Goal: Information Seeking & Learning: Check status

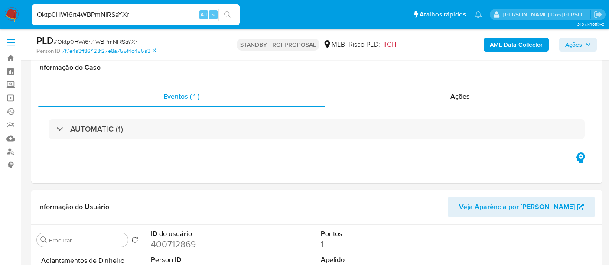
select select "10"
drag, startPoint x: 0, startPoint y: 0, endPoint x: 120, endPoint y: 17, distance: 120.8
click at [122, 18] on input "Oktp0HWi6rt4WBPmNIRSaYXr" at bounding box center [136, 14] width 208 height 11
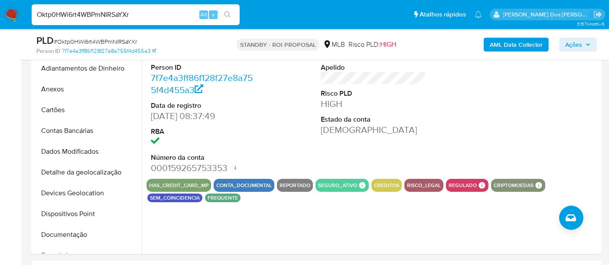
click at [120, 18] on input "Oktp0HWi6rt4WBPmNIRSaYXr" at bounding box center [136, 14] width 208 height 11
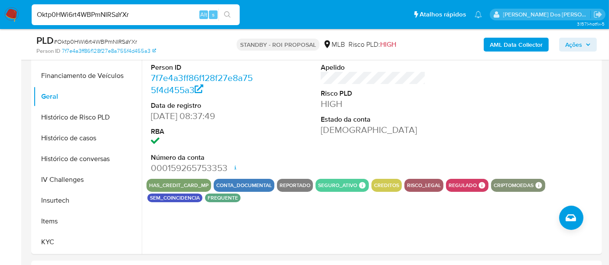
paste input "58278752000107"
click at [77, 9] on input "58278752000107" at bounding box center [136, 14] width 208 height 11
paste input "yTlazssXDA8ktm6lioFBL9gt"
type input "yTlazssXDA8ktm6lioFBL9gt"
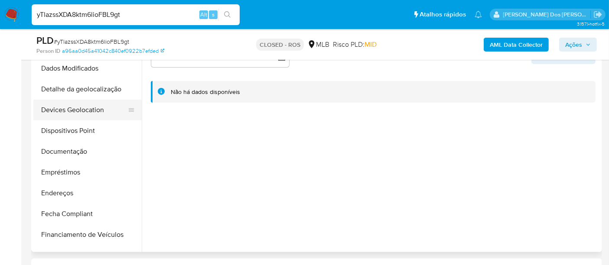
scroll to position [96, 0]
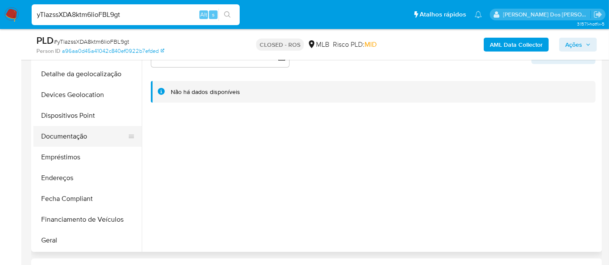
select select "10"
click at [74, 132] on button "Documentação" at bounding box center [83, 136] width 101 height 21
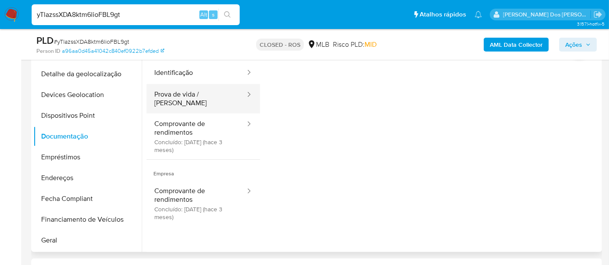
click at [185, 95] on button "Prova de vida / [PERSON_NAME]" at bounding box center [196, 98] width 100 height 29
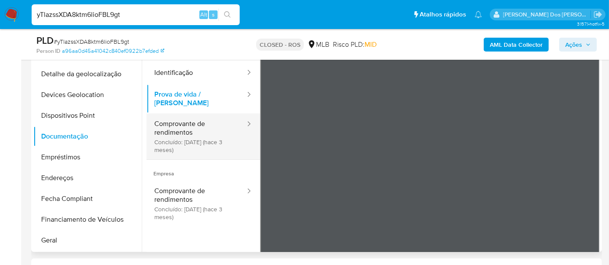
click at [184, 117] on button "Comprovante de rendimentos Concluído: 14/06/2025 (hace 3 meses)" at bounding box center [196, 136] width 100 height 46
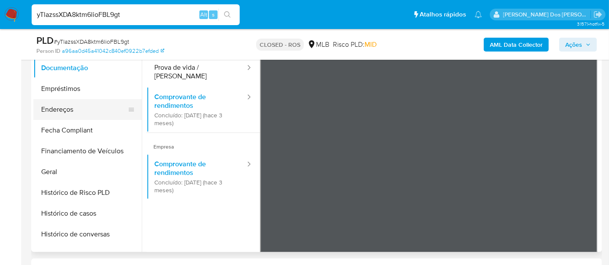
scroll to position [240, 0]
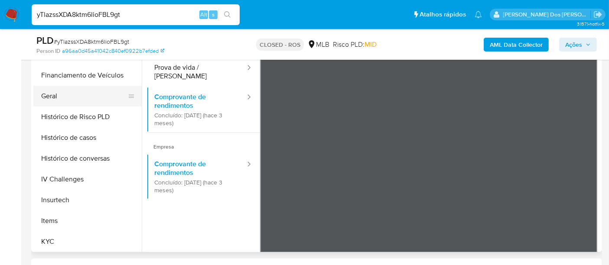
click at [54, 100] on button "Geral" at bounding box center [83, 96] width 101 height 21
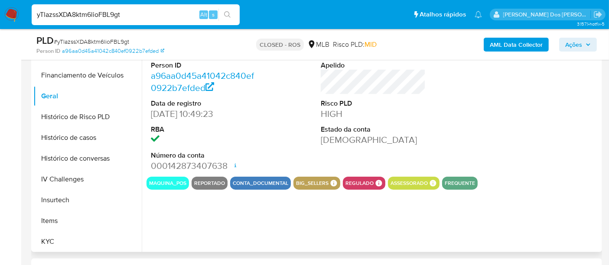
scroll to position [144, 0]
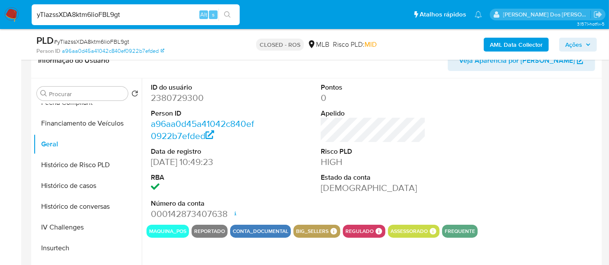
click at [185, 96] on dd "2380729300" at bounding box center [203, 98] width 105 height 12
copy dd "2380729300"
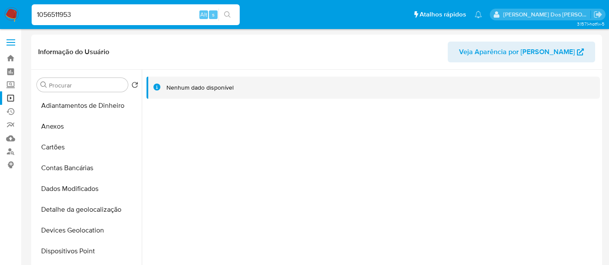
select select "10"
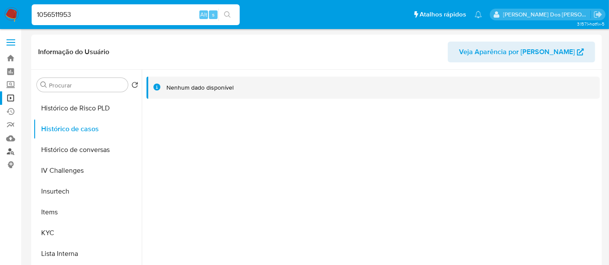
click at [12, 152] on link "Localizador de pessoas" at bounding box center [51, 151] width 103 height 13
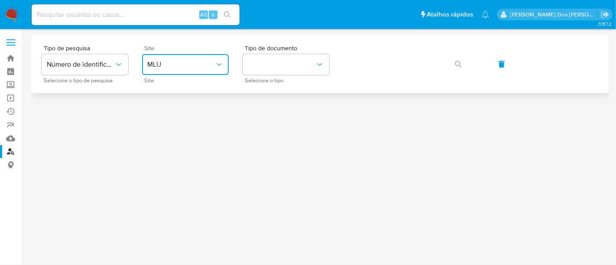
click at [173, 66] on span "MLU" at bounding box center [181, 64] width 68 height 9
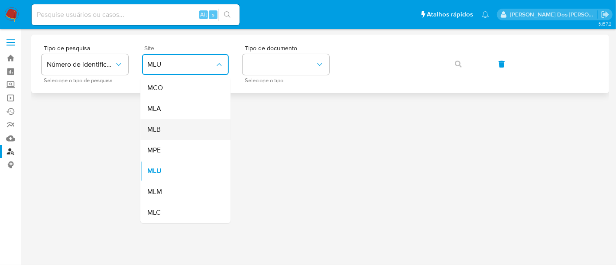
click at [173, 131] on div "MLB" at bounding box center [182, 129] width 71 height 21
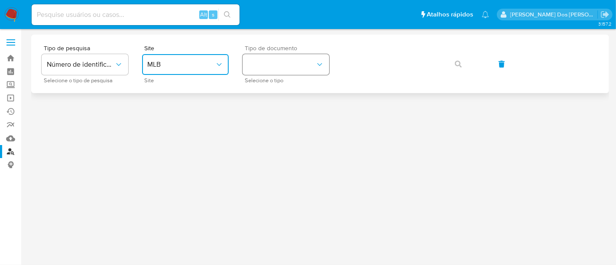
click at [273, 65] on button "identificationType" at bounding box center [286, 64] width 87 height 21
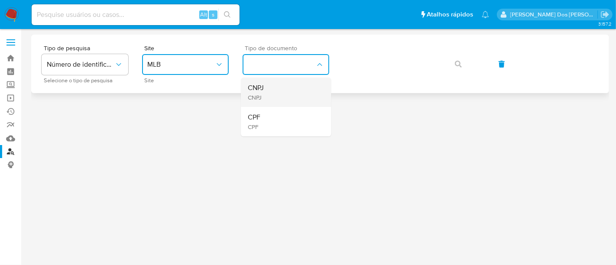
click at [283, 91] on div "CNPJ CNPJ" at bounding box center [283, 92] width 71 height 29
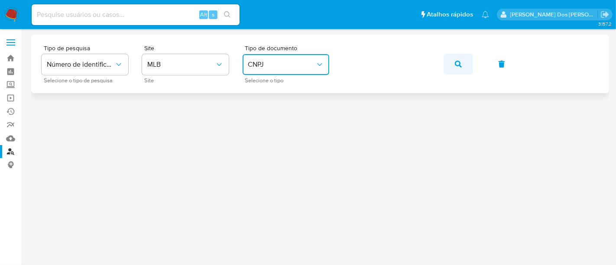
click at [460, 62] on icon "button" at bounding box center [458, 64] width 7 height 7
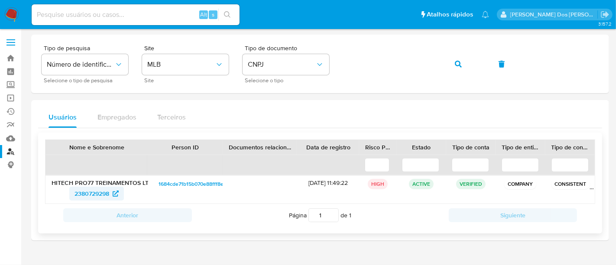
click at [81, 194] on span "2380729298" at bounding box center [92, 194] width 35 height 14
click at [7, 150] on link "Localizador de pessoas" at bounding box center [51, 151] width 103 height 13
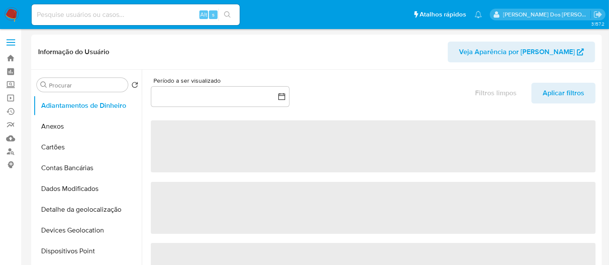
select select "10"
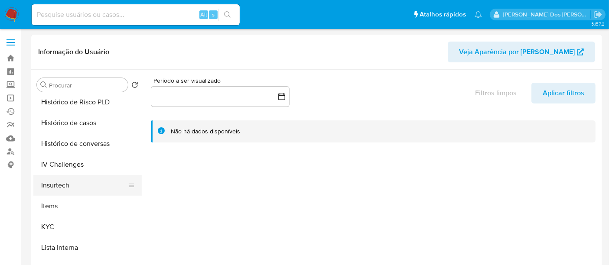
scroll to position [337, 0]
drag, startPoint x: 49, startPoint y: 183, endPoint x: 68, endPoint y: 182, distance: 19.5
click at [48, 183] on button "KYC" at bounding box center [83, 185] width 101 height 21
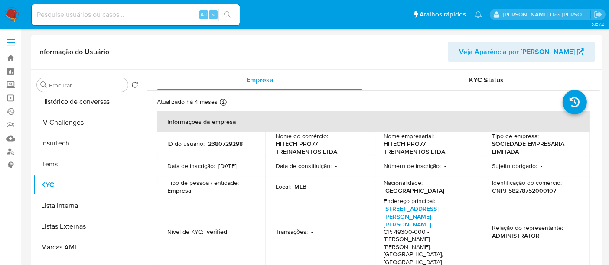
click at [523, 194] on p "CNPJ 58278752000107" at bounding box center [524, 191] width 64 height 8
copy p "58278752000107"
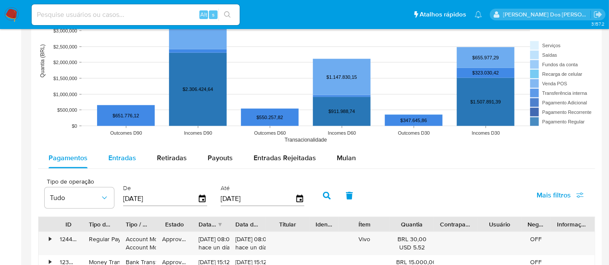
scroll to position [722, 0]
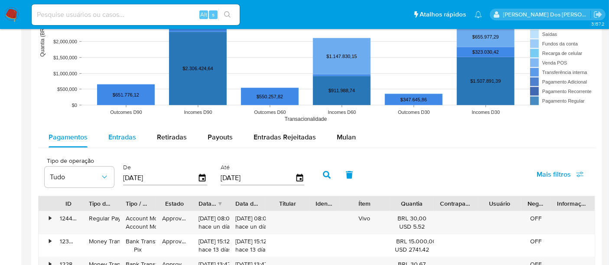
click at [128, 134] on span "Entradas" at bounding box center [122, 137] width 28 height 10
select select "10"
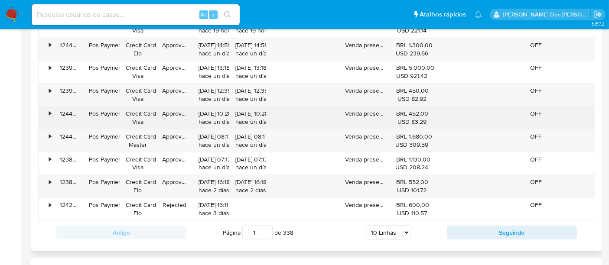
scroll to position [962, 0]
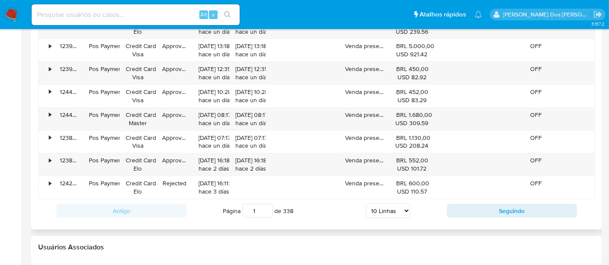
click at [395, 205] on select "5 Linhas 10 Linhas 20 Linhas 25 Linhas 50 Linhas 100 Linhas" at bounding box center [388, 211] width 45 height 15
select select "100"
click at [366, 204] on select "5 Linhas 10 Linhas 20 Linhas 25 Linhas 50 Linhas 100 Linhas" at bounding box center [388, 211] width 45 height 15
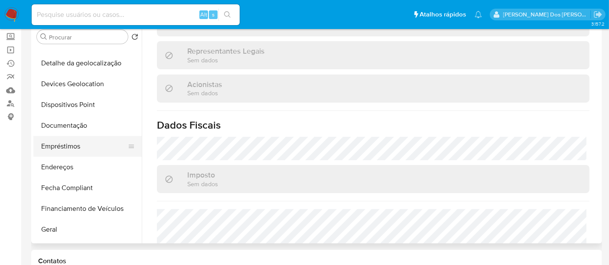
scroll to position [96, 0]
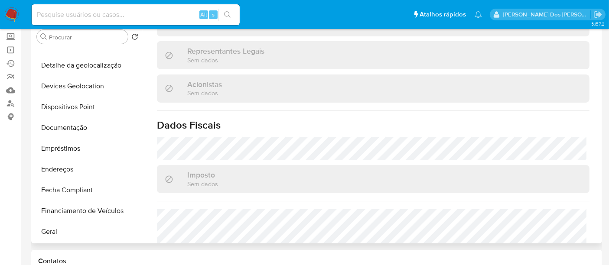
click at [75, 128] on button "Documentação" at bounding box center [87, 127] width 108 height 21
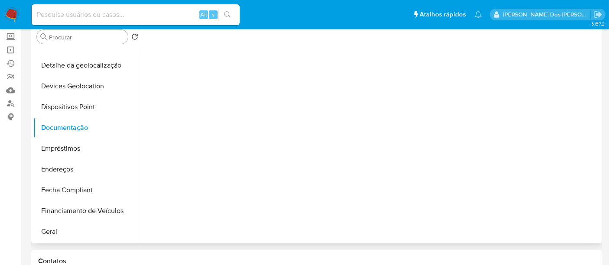
scroll to position [0, 0]
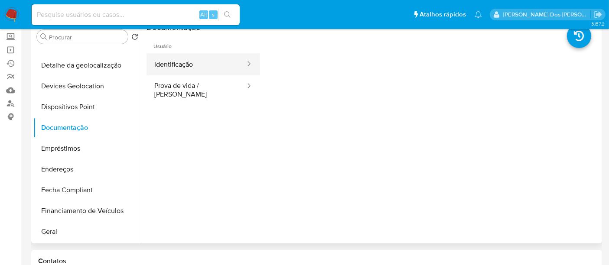
click at [166, 66] on button "Identificação" at bounding box center [196, 64] width 100 height 22
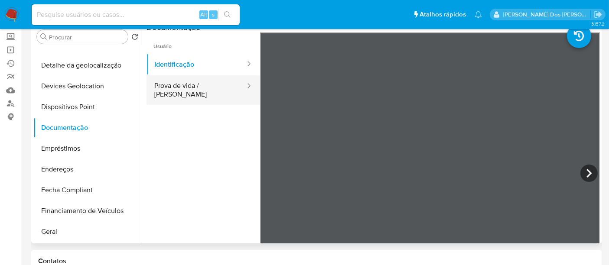
click at [171, 87] on button "Prova de vida / [PERSON_NAME]" at bounding box center [196, 89] width 100 height 29
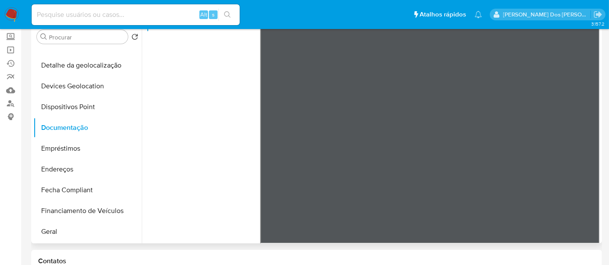
scroll to position [25, 0]
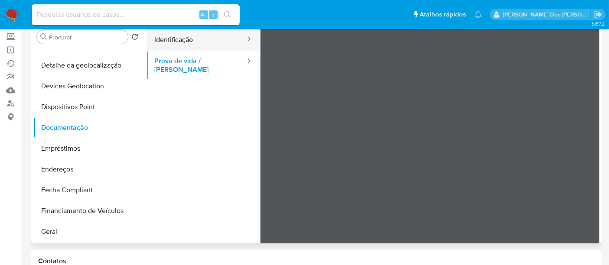
drag, startPoint x: 178, startPoint y: 34, endPoint x: 187, endPoint y: 37, distance: 9.3
click at [178, 34] on button "Identificação" at bounding box center [196, 40] width 100 height 22
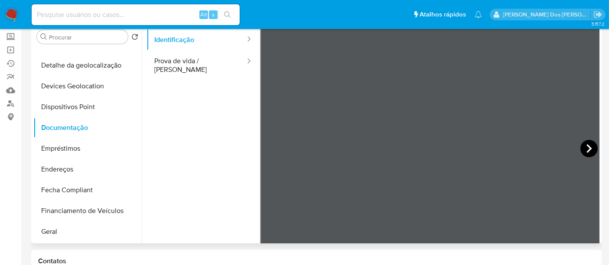
click at [586, 149] on icon at bounding box center [588, 148] width 5 height 9
click at [157, 13] on input at bounding box center [136, 14] width 208 height 11
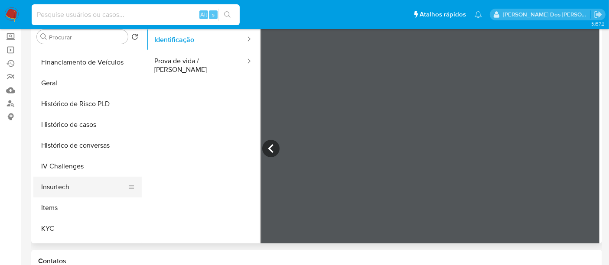
scroll to position [288, 0]
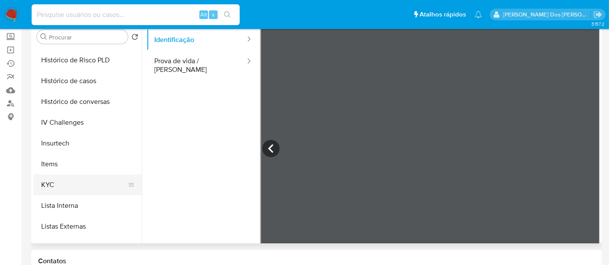
click at [55, 181] on button "KYC" at bounding box center [83, 185] width 101 height 21
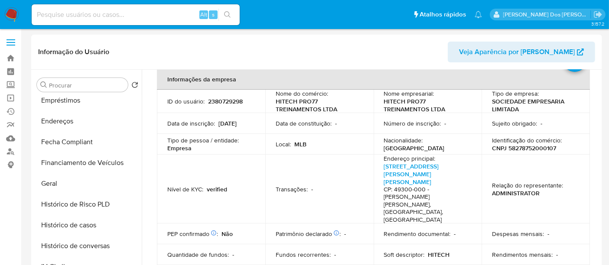
scroll to position [29, 0]
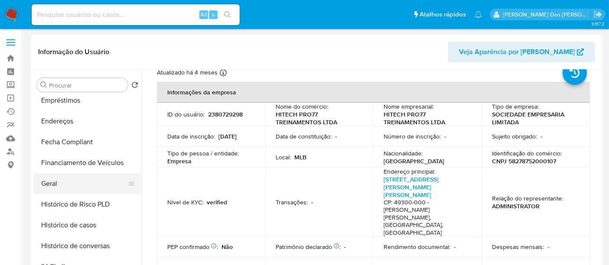
drag, startPoint x: 52, startPoint y: 181, endPoint x: 68, endPoint y: 175, distance: 17.0
click at [52, 181] on button "Geral" at bounding box center [83, 183] width 101 height 21
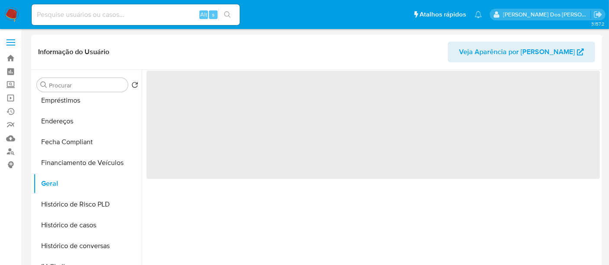
scroll to position [0, 0]
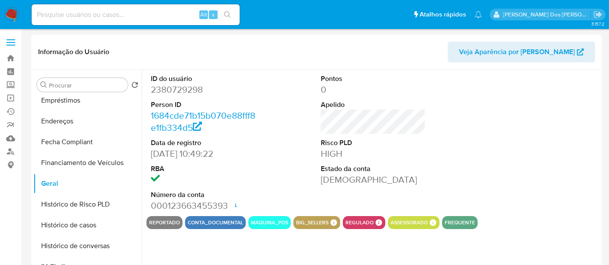
click at [190, 88] on dd "2380729298" at bounding box center [203, 90] width 105 height 12
copy dd "2380729298"
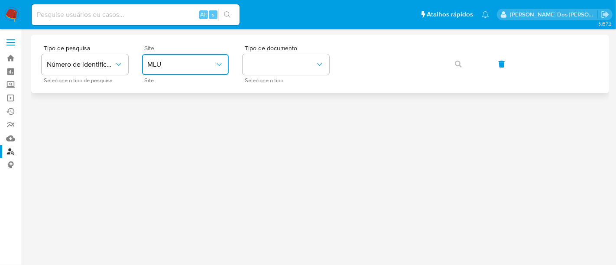
click at [208, 61] on span "MLU" at bounding box center [181, 64] width 68 height 9
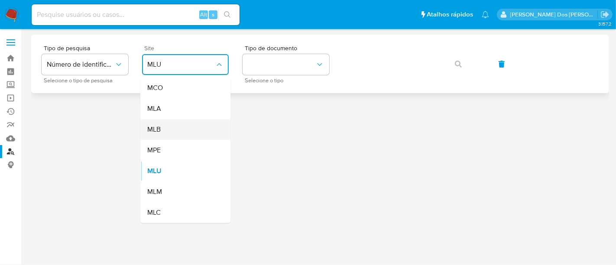
click at [193, 126] on div "MLB" at bounding box center [182, 129] width 71 height 21
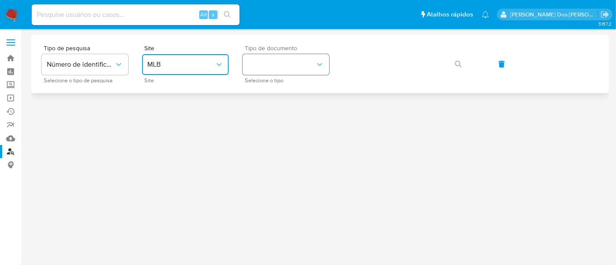
click at [286, 63] on button "identificationType" at bounding box center [286, 64] width 87 height 21
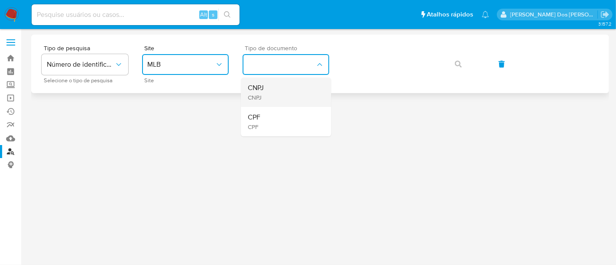
click at [283, 92] on div "CNPJ CNPJ" at bounding box center [283, 92] width 71 height 29
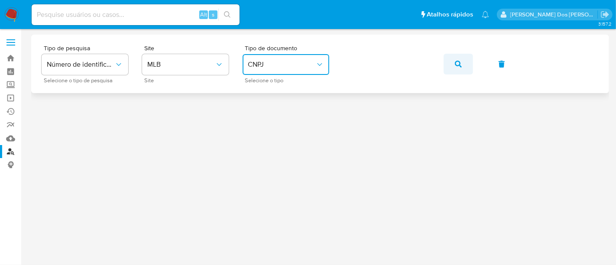
click at [458, 67] on span "button" at bounding box center [458, 64] width 7 height 19
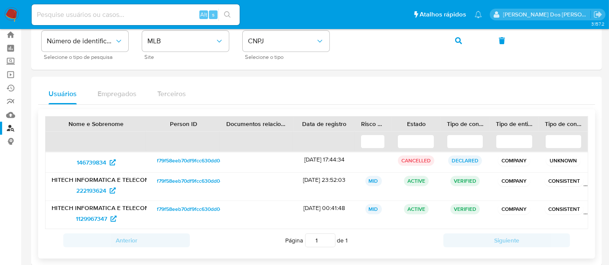
scroll to position [35, 0]
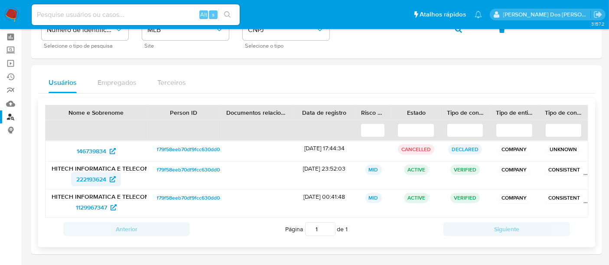
click at [88, 180] on span "222193624" at bounding box center [91, 179] width 30 height 14
click at [85, 206] on span "1129967347" at bounding box center [91, 208] width 31 height 14
click at [86, 16] on input at bounding box center [136, 14] width 208 height 11
paste input "KubapEWErcAchQXcYk9VHopa"
type input "KubapEWErcAchQXcYk9VHopa"
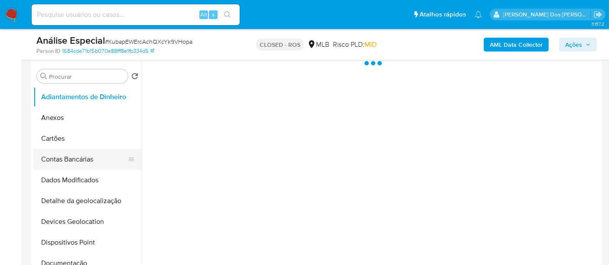
scroll to position [192, 0]
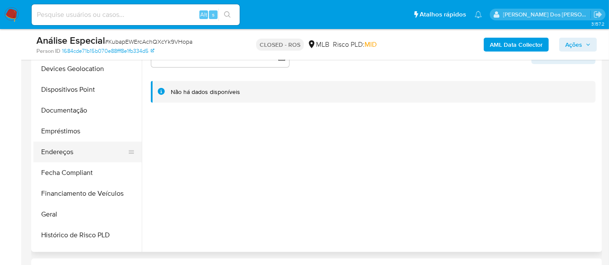
select select "10"
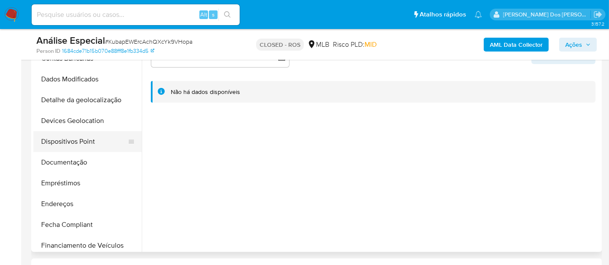
scroll to position [50, 0]
click at [83, 143] on button "Devices Geolocation" at bounding box center [83, 141] width 101 height 21
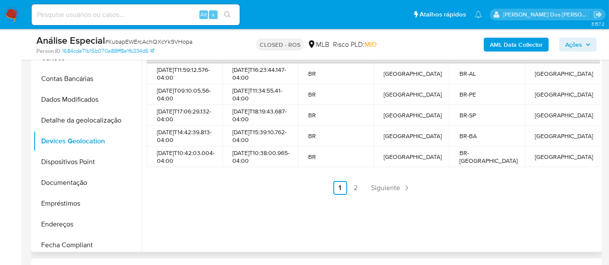
scroll to position [144, 0]
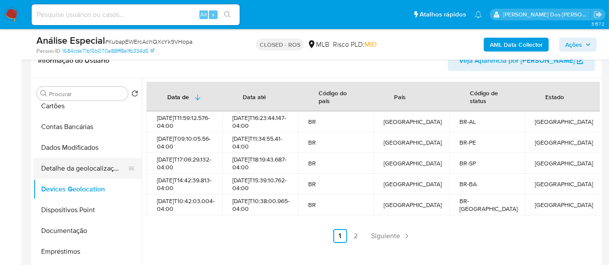
click at [81, 168] on button "Detalhe da geolocalização" at bounding box center [83, 168] width 101 height 21
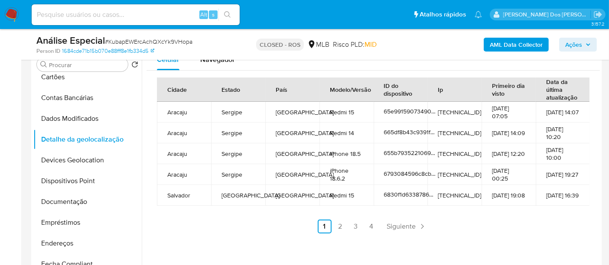
scroll to position [192, 0]
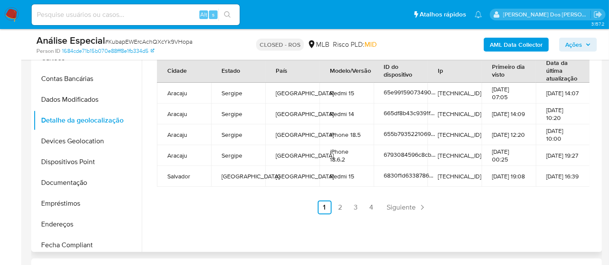
click at [337, 205] on link "2" at bounding box center [340, 208] width 14 height 14
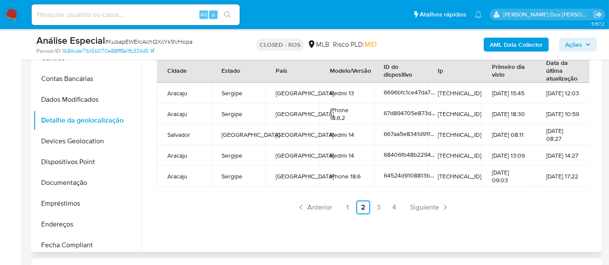
drag, startPoint x: 561, startPoint y: 117, endPoint x: 544, endPoint y: 107, distance: 19.6
click at [544, 107] on td "01-09-2025 10:59" at bounding box center [562, 114] width 54 height 21
click at [375, 206] on link "3" at bounding box center [379, 208] width 14 height 14
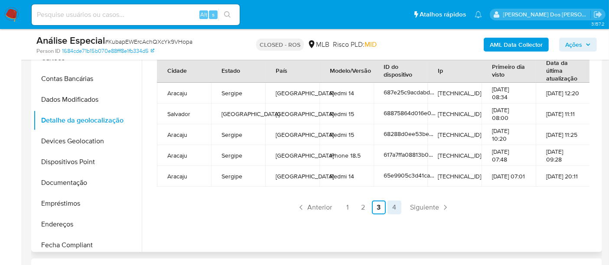
click at [391, 209] on link "4" at bounding box center [394, 208] width 14 height 14
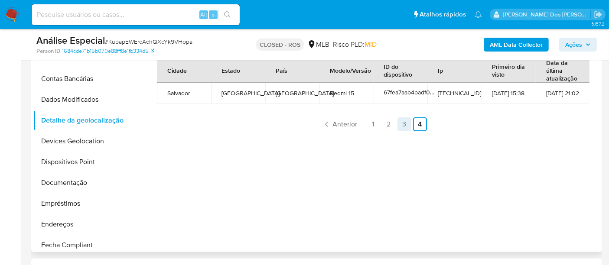
click at [399, 123] on link "3" at bounding box center [404, 124] width 14 height 14
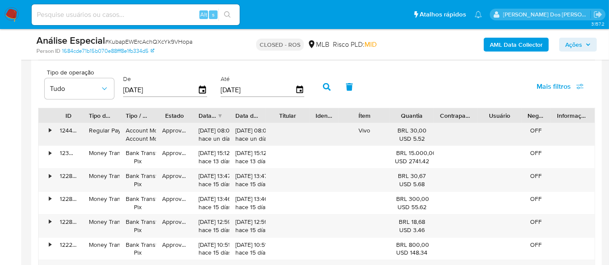
scroll to position [866, 0]
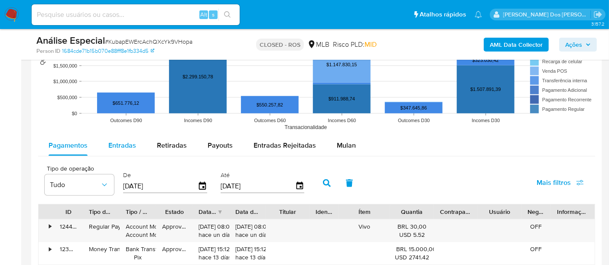
click at [117, 142] on span "Entradas" at bounding box center [122, 145] width 28 height 10
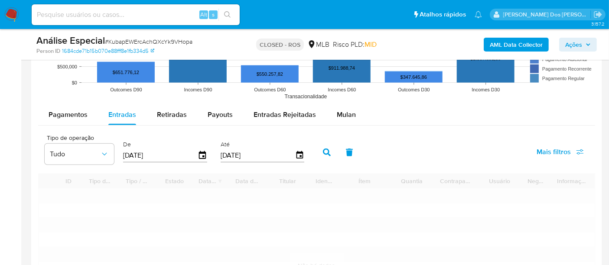
scroll to position [962, 0]
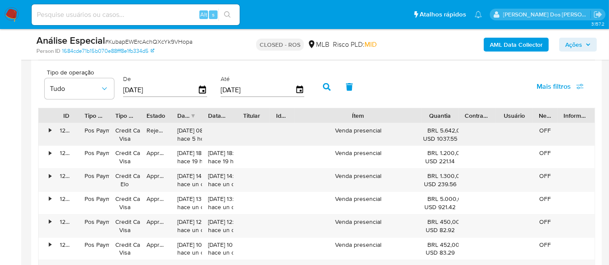
click at [469, 122] on div "ID Tipo de operação Tipo / Método Estado Data de criação Data de aprovação Titu…" at bounding box center [316, 230] width 557 height 244
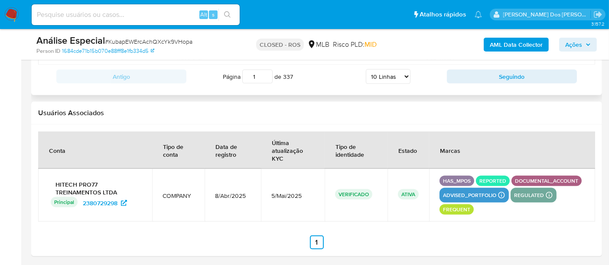
scroll to position [1201, 0]
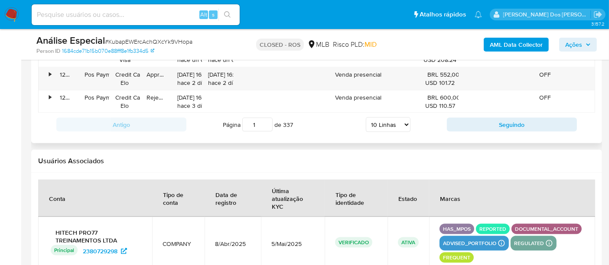
click at [401, 123] on select "5 Linhas 10 Linhas 20 Linhas 25 Linhas 50 Linhas 100 Linhas" at bounding box center [388, 124] width 45 height 15
select select "100"
click at [366, 117] on select "5 Linhas 10 Linhas 20 Linhas 25 Linhas 50 Linhas 100 Linhas" at bounding box center [388, 124] width 45 height 15
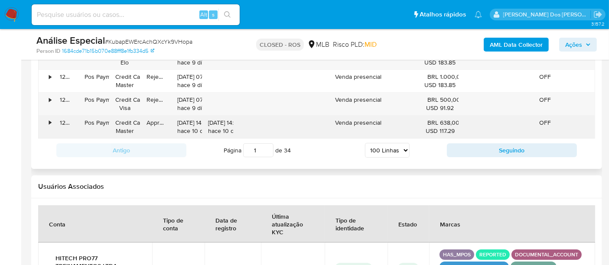
scroll to position [3200, 0]
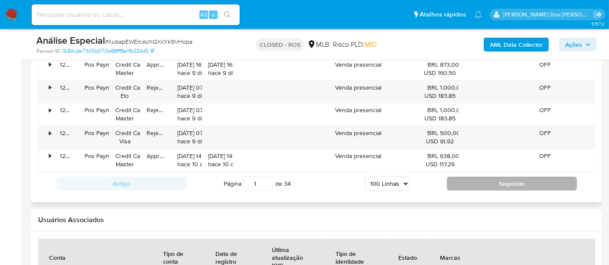
click at [461, 177] on button "Seguindo" at bounding box center [512, 184] width 130 height 14
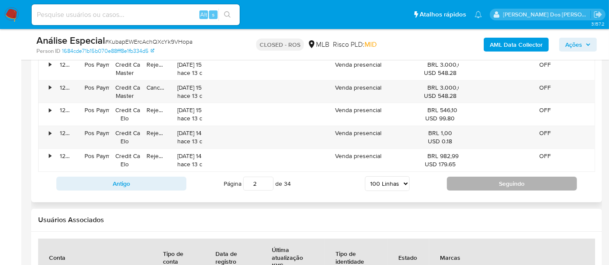
click at [465, 177] on button "Seguindo" at bounding box center [512, 184] width 130 height 14
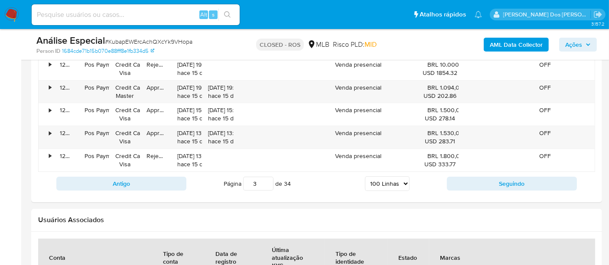
scroll to position [3152, 0]
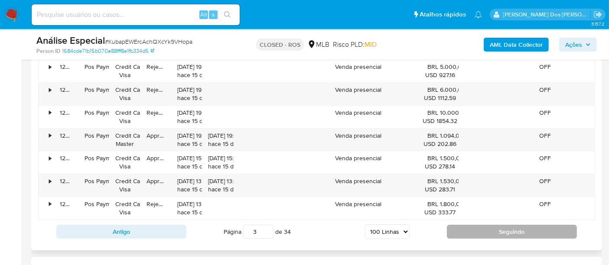
click at [460, 225] on button "Seguindo" at bounding box center [512, 232] width 130 height 14
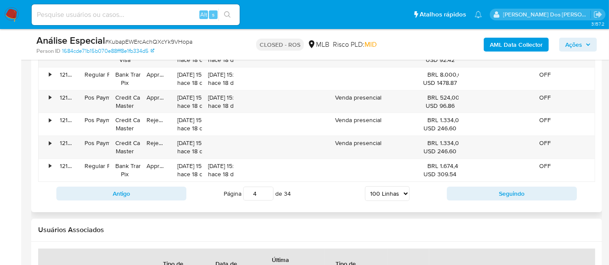
scroll to position [3248, 0]
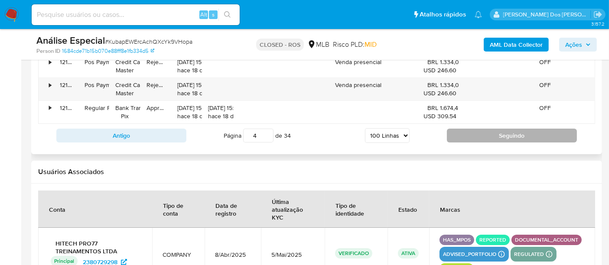
click at [467, 129] on button "Seguindo" at bounding box center [512, 136] width 130 height 14
type input "5"
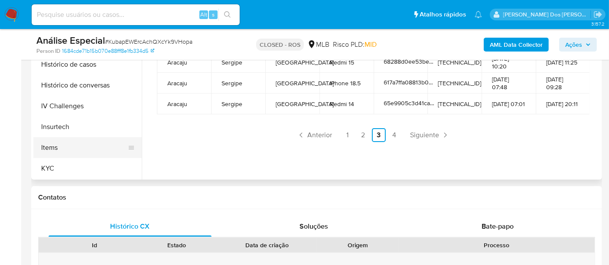
scroll to position [243, 0]
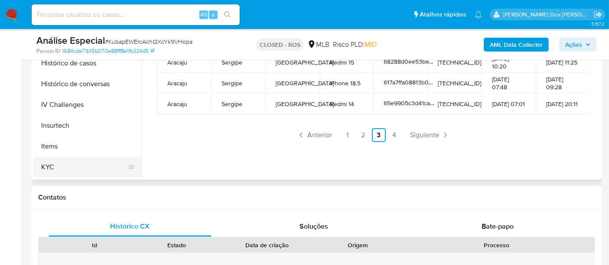
click at [50, 166] on button "KYC" at bounding box center [83, 167] width 101 height 21
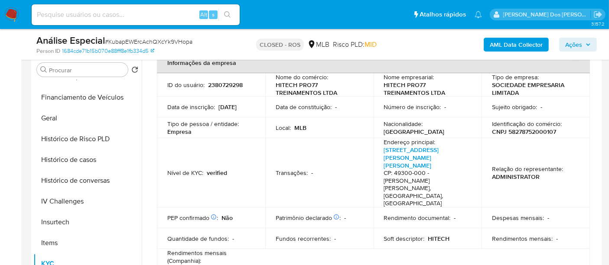
scroll to position [0, 0]
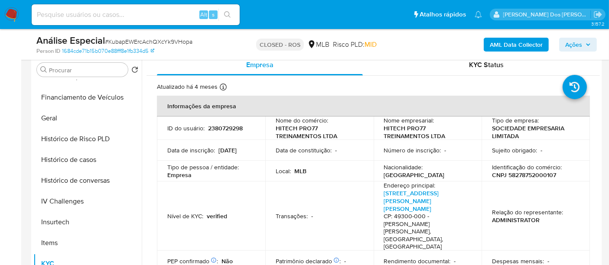
click at [518, 172] on p "CNPJ 58278752000107" at bounding box center [524, 175] width 64 height 8
copy p "58278752000107"
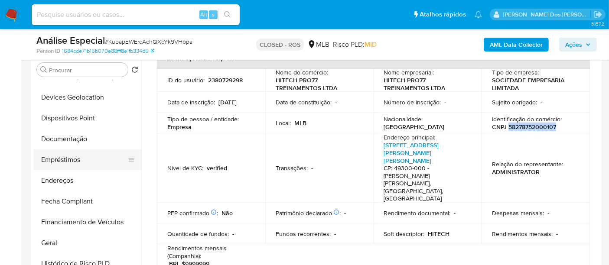
scroll to position [98, 0]
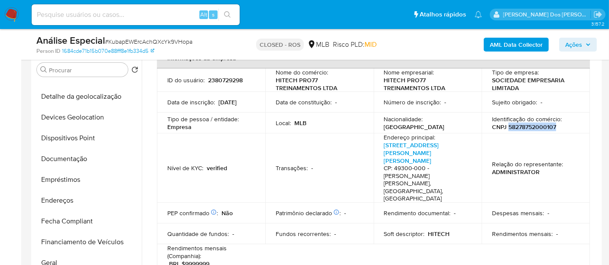
drag, startPoint x: 58, startPoint y: 194, endPoint x: 243, endPoint y: 176, distance: 185.3
click at [58, 194] on button "Endereços" at bounding box center [87, 200] width 108 height 21
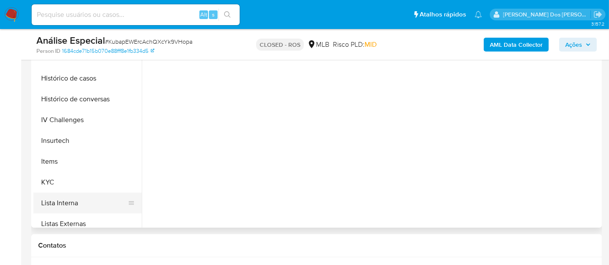
scroll to position [291, 0]
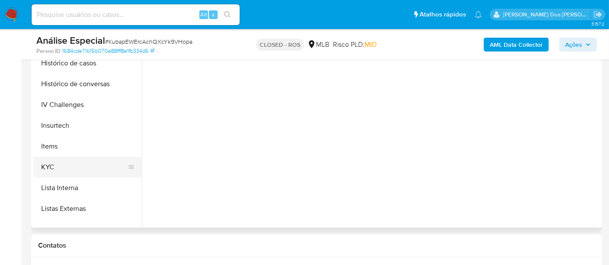
click at [48, 168] on button "KYC" at bounding box center [83, 167] width 101 height 21
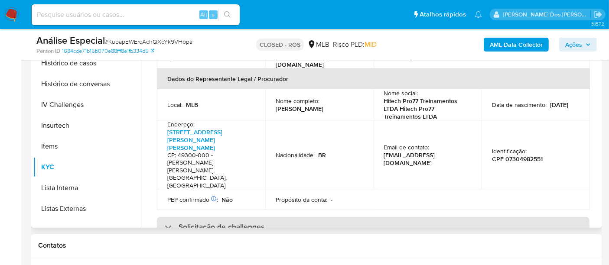
scroll to position [288, 0]
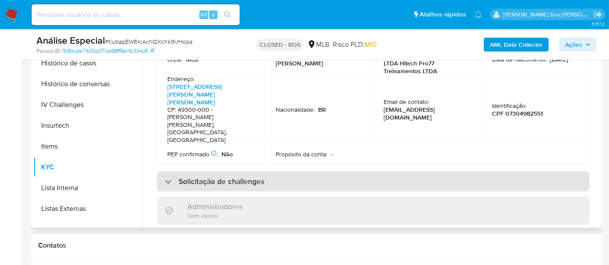
click at [165, 177] on div "Solicitação de challenges" at bounding box center [215, 182] width 100 height 10
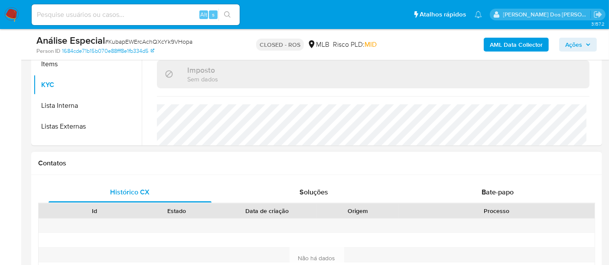
scroll to position [361, 0]
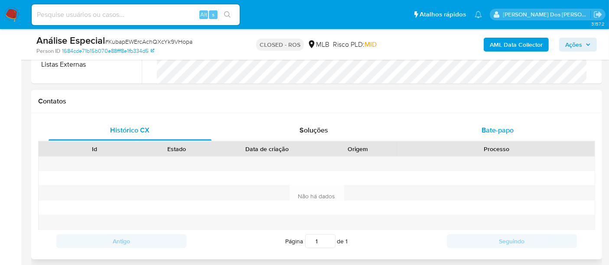
click at [499, 130] on span "Bate-papo" at bounding box center [497, 130] width 32 height 10
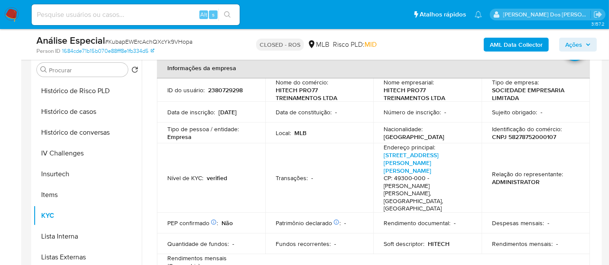
scroll to position [97, 0]
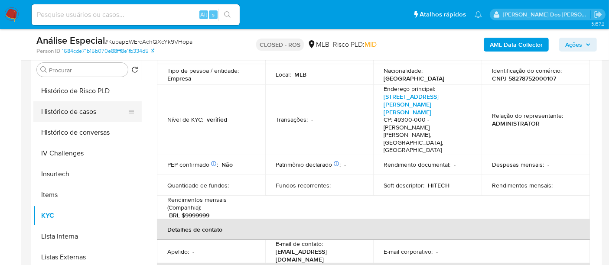
click at [71, 111] on button "Histórico de casos" at bounding box center [83, 111] width 101 height 21
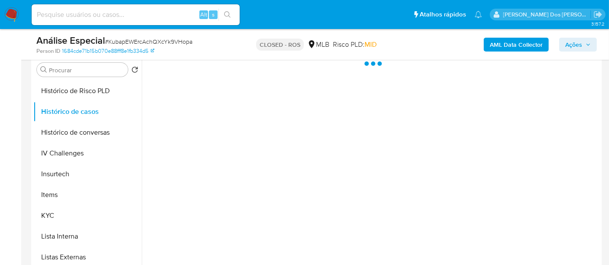
scroll to position [0, 0]
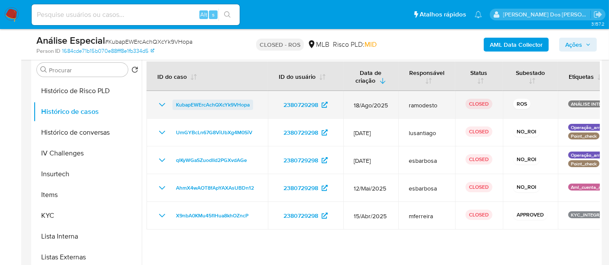
click at [214, 105] on span "KubapEWErcAchQXcYk9VHopa" at bounding box center [213, 105] width 74 height 10
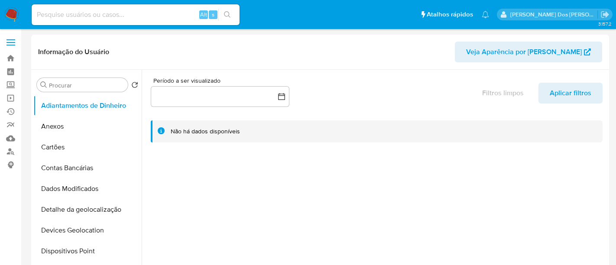
select select "10"
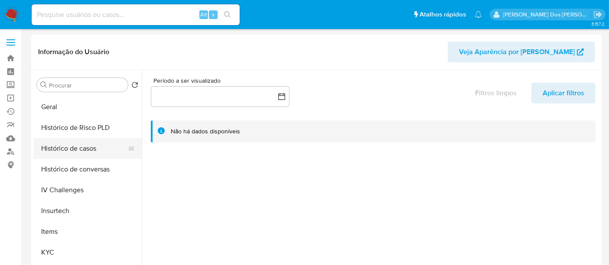
scroll to position [288, 0]
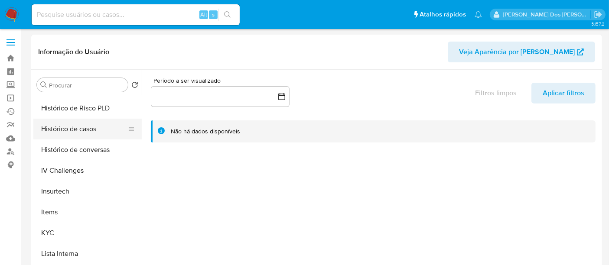
click at [72, 131] on button "Histórico de casos" at bounding box center [83, 129] width 101 height 21
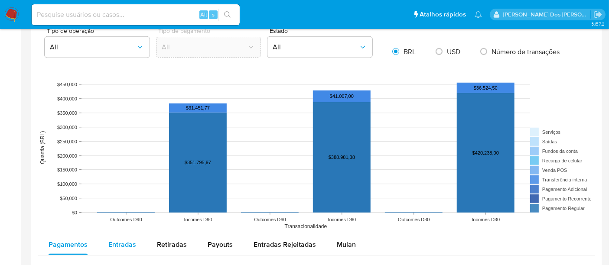
scroll to position [674, 0]
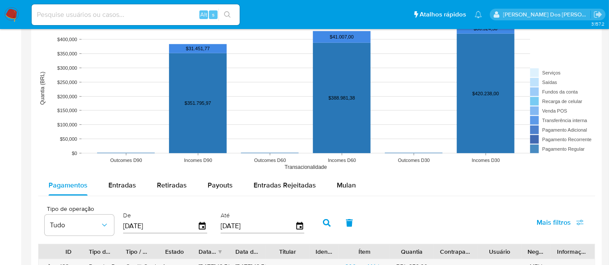
click at [124, 181] on span "Entradas" at bounding box center [122, 185] width 28 height 10
select select "10"
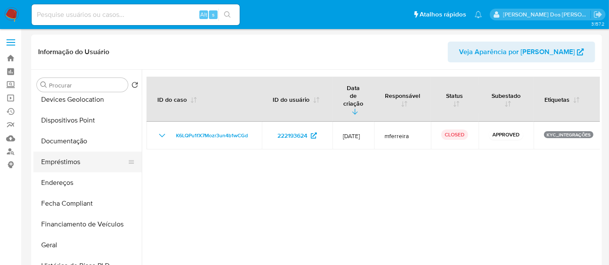
scroll to position [96, 0]
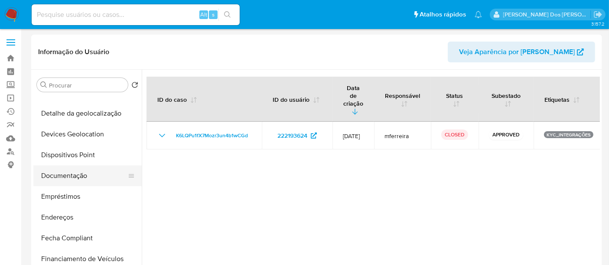
click at [79, 174] on button "Documentação" at bounding box center [83, 175] width 101 height 21
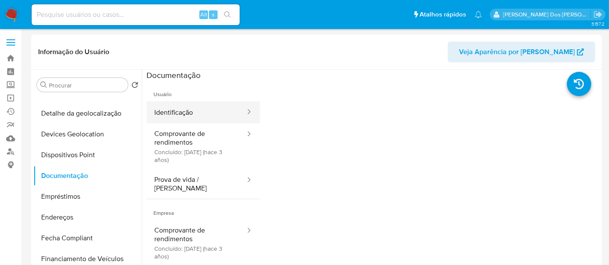
click at [178, 112] on button "Identificação" at bounding box center [196, 112] width 100 height 22
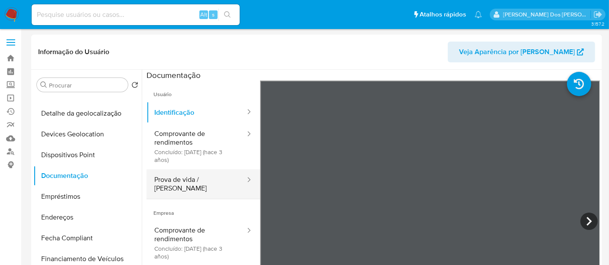
click at [198, 181] on button "Prova de vida / [PERSON_NAME]" at bounding box center [196, 183] width 100 height 29
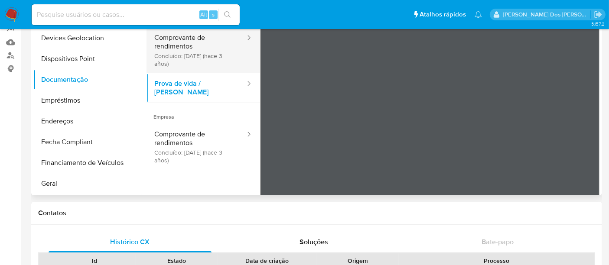
click at [181, 45] on button "Comprovante de rendimentos Concluído: [DATE] (hace 3 años)" at bounding box center [196, 50] width 100 height 46
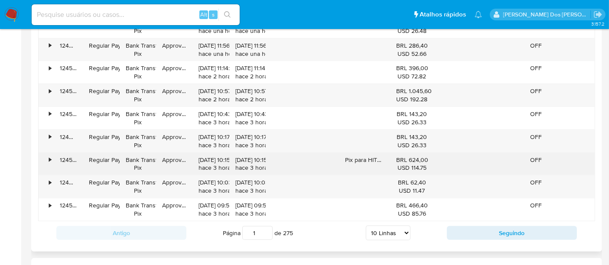
scroll to position [962, 0]
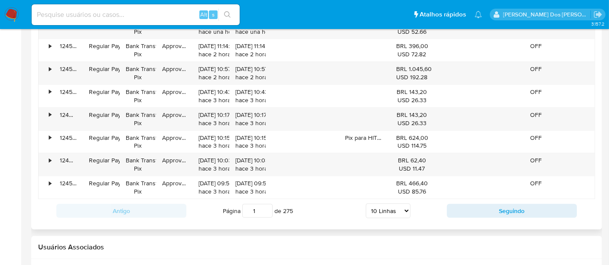
click at [405, 209] on select "5 Linhas 10 Linhas 20 Linhas 25 Linhas 50 Linhas 100 Linhas" at bounding box center [388, 211] width 45 height 15
select select "100"
click at [366, 204] on select "5 Linhas 10 Linhas 20 Linhas 25 Linhas 50 Linhas 100 Linhas" at bounding box center [388, 211] width 45 height 15
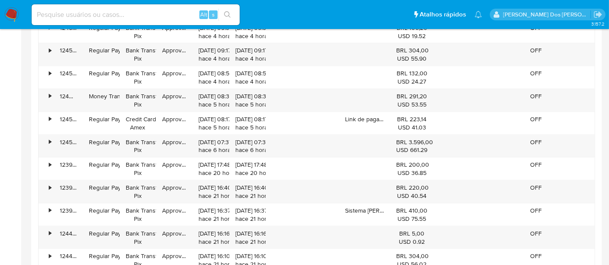
scroll to position [1155, 0]
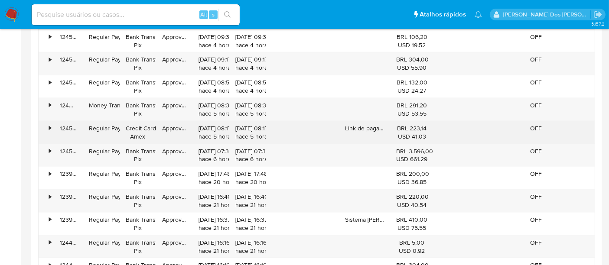
click at [49, 124] on div "•" at bounding box center [50, 128] width 2 height 8
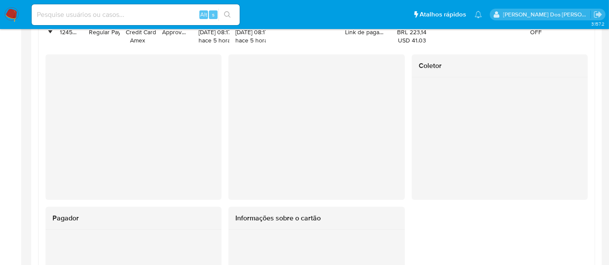
scroll to position [1203, 0]
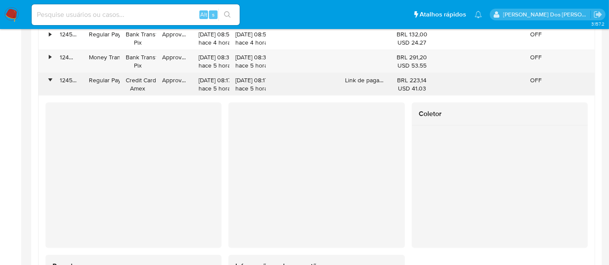
drag, startPoint x: 50, startPoint y: 75, endPoint x: 400, endPoint y: 85, distance: 350.1
click at [51, 76] on div "•" at bounding box center [50, 80] width 2 height 8
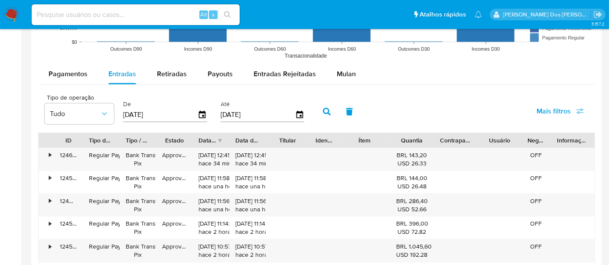
scroll to position [770, 0]
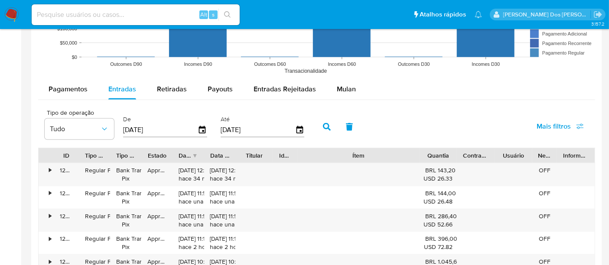
drag, startPoint x: 395, startPoint y: 152, endPoint x: 469, endPoint y: 159, distance: 74.0
click at [469, 159] on div "ID Tipo de operação Tipo / Método Estado Data de criação Data de aprovação Titu…" at bounding box center [317, 155] width 556 height 15
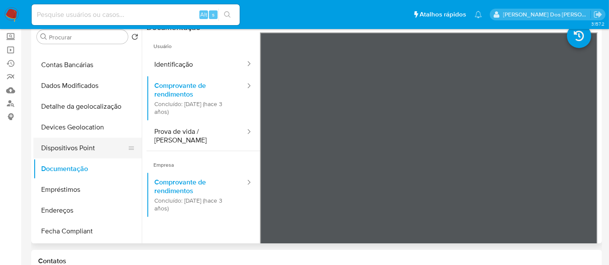
scroll to position [48, 0]
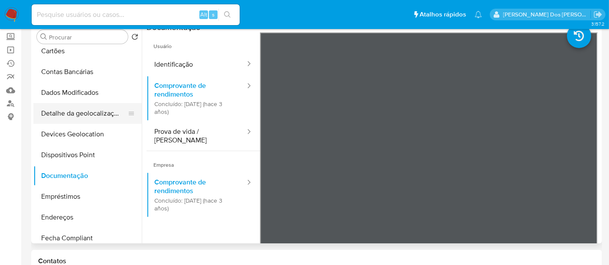
click at [85, 119] on button "Detalhe da geolocalização" at bounding box center [83, 113] width 101 height 21
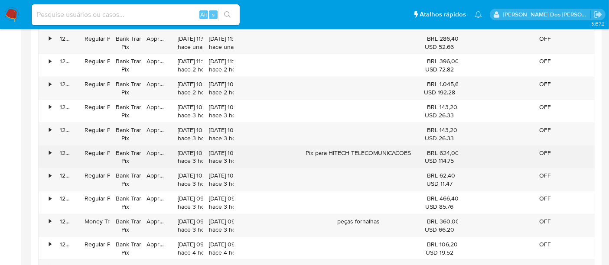
scroll to position [962, 0]
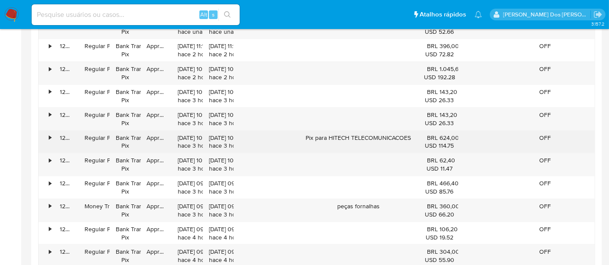
drag, startPoint x: 328, startPoint y: 136, endPoint x: 415, endPoint y: 135, distance: 86.6
click at [415, 135] on div "Pix para HITECH TELECOMUNICACOES" at bounding box center [358, 142] width 125 height 23
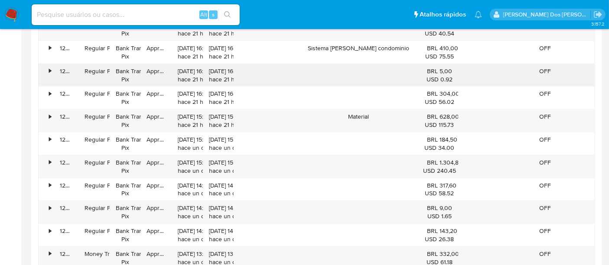
scroll to position [1396, 0]
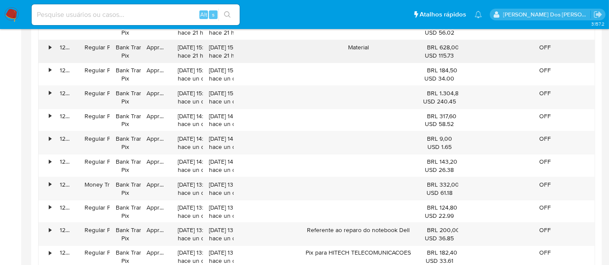
click at [355, 43] on div "Material" at bounding box center [358, 51] width 125 height 23
click at [355, 42] on div "Material" at bounding box center [358, 51] width 125 height 23
click at [353, 43] on div "Material" at bounding box center [358, 51] width 125 height 23
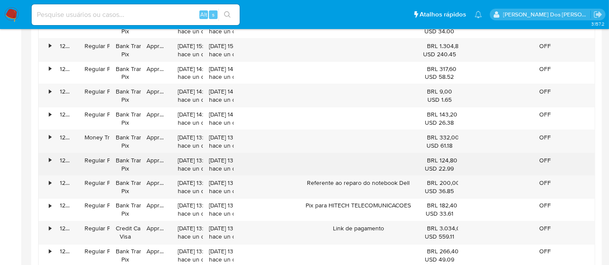
scroll to position [1444, 0]
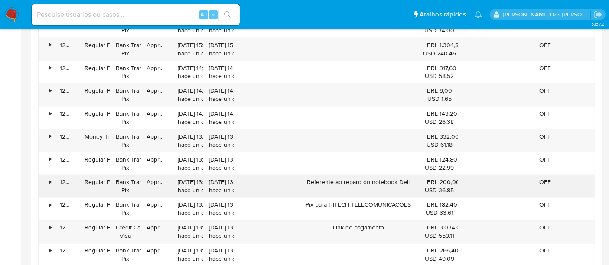
drag, startPoint x: 343, startPoint y: 178, endPoint x: 412, endPoint y: 181, distance: 69.4
click at [412, 181] on div "Referente ao reparo do notebook Dell" at bounding box center [358, 186] width 125 height 23
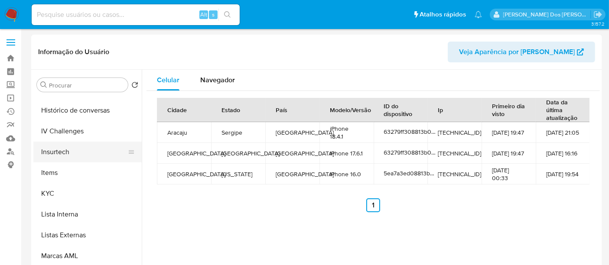
scroll to position [337, 0]
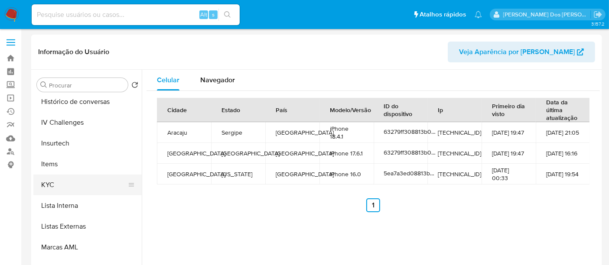
click at [39, 188] on button "KYC" at bounding box center [83, 185] width 101 height 21
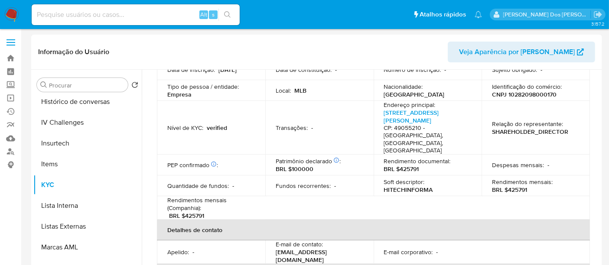
scroll to position [186, 0]
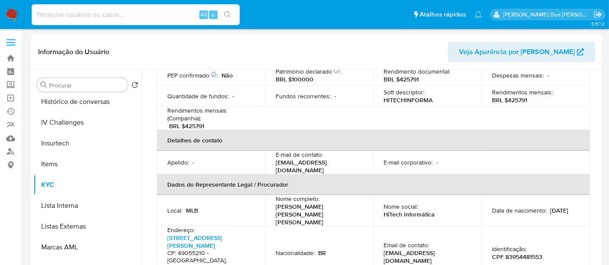
click at [139, 16] on input at bounding box center [136, 14] width 208 height 11
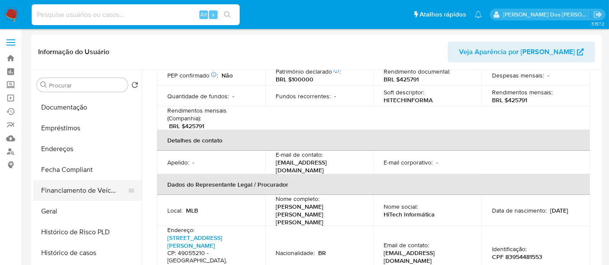
scroll to position [144, 0]
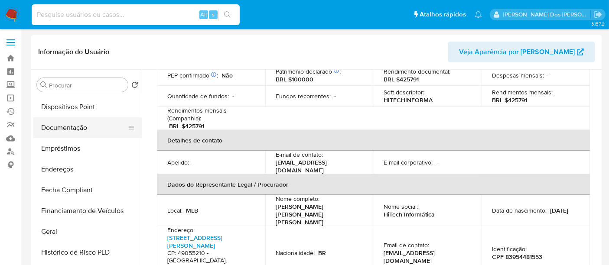
click at [67, 133] on button "Documentação" at bounding box center [83, 127] width 101 height 21
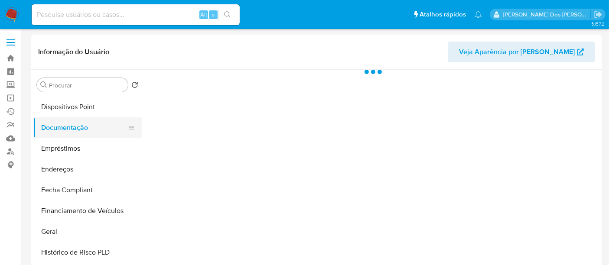
scroll to position [0, 0]
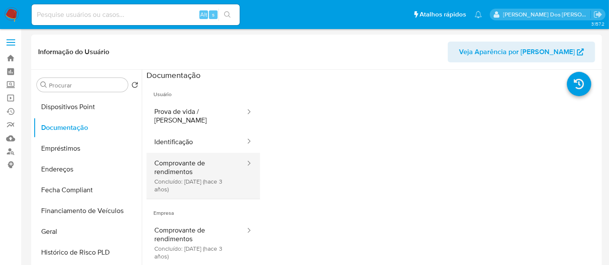
click at [180, 158] on button "Comprovante de rendimentos Concluído: 09/12/2022 (hace 3 años)" at bounding box center [196, 176] width 100 height 46
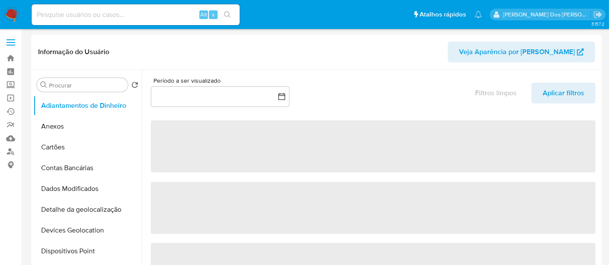
select select "10"
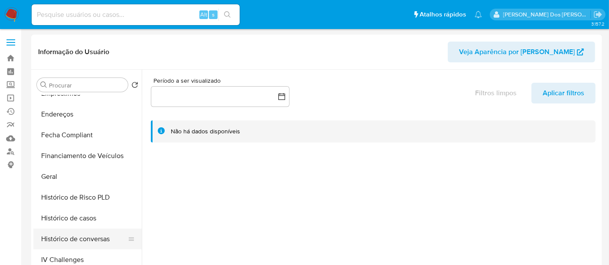
scroll to position [240, 0]
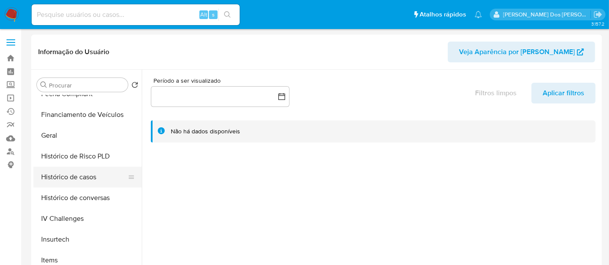
click at [75, 181] on button "Histórico de casos" at bounding box center [83, 177] width 101 height 21
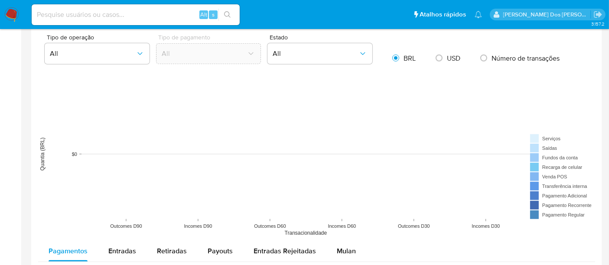
scroll to position [674, 0]
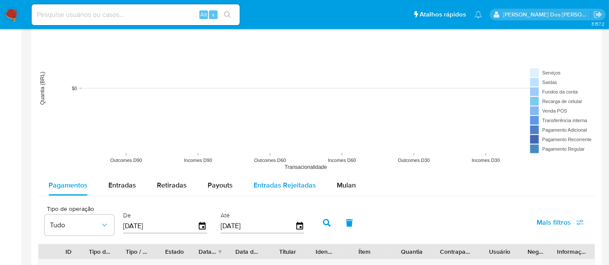
drag, startPoint x: 126, startPoint y: 187, endPoint x: 321, endPoint y: 173, distance: 195.0
click at [126, 187] on span "Entradas" at bounding box center [122, 185] width 28 height 10
select select "10"
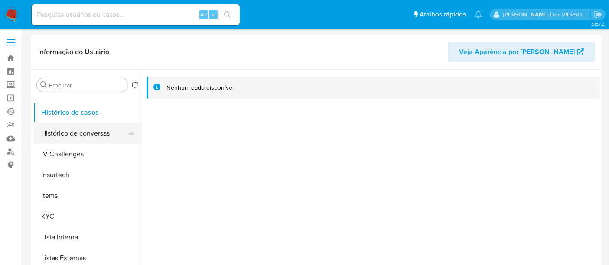
scroll to position [290, 0]
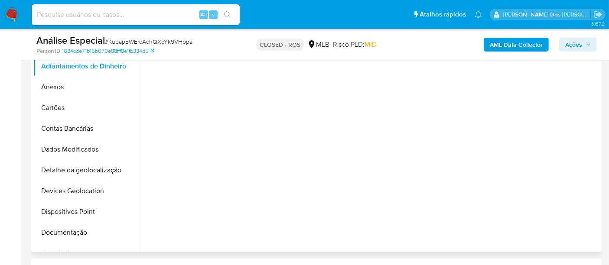
scroll to position [288, 0]
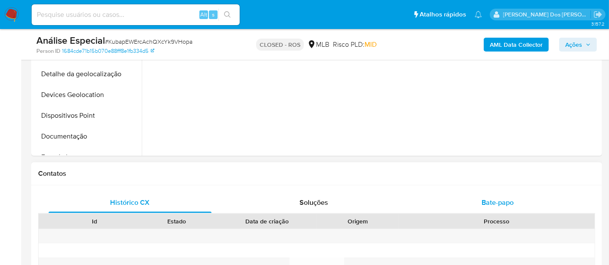
click at [486, 198] on span "Bate-papo" at bounding box center [497, 203] width 32 height 10
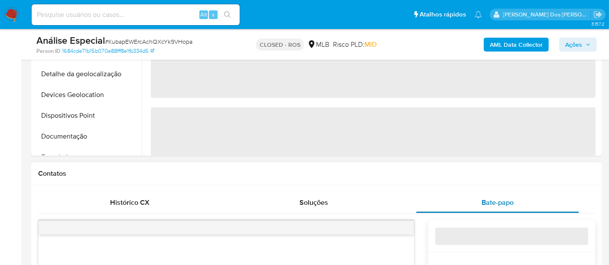
scroll to position [337, 0]
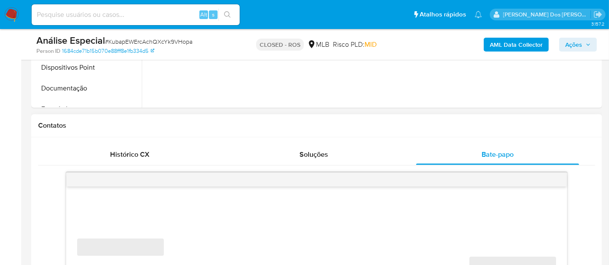
select select "10"
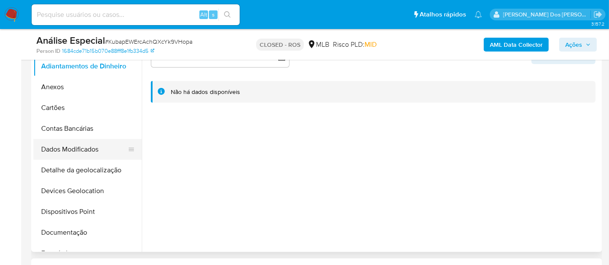
scroll to position [48, 0]
